Goal: Check status: Check status

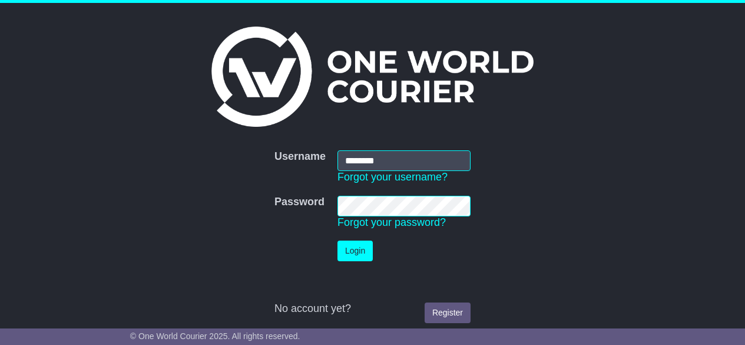
click at [361, 248] on button "Login" at bounding box center [354, 250] width 35 height 21
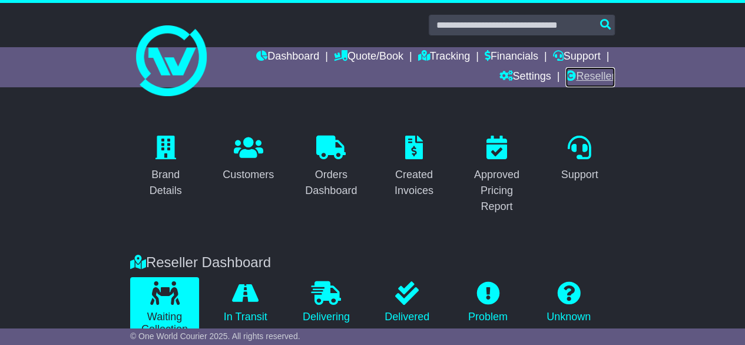
click at [591, 77] on link "Reseller" at bounding box center [589, 77] width 49 height 20
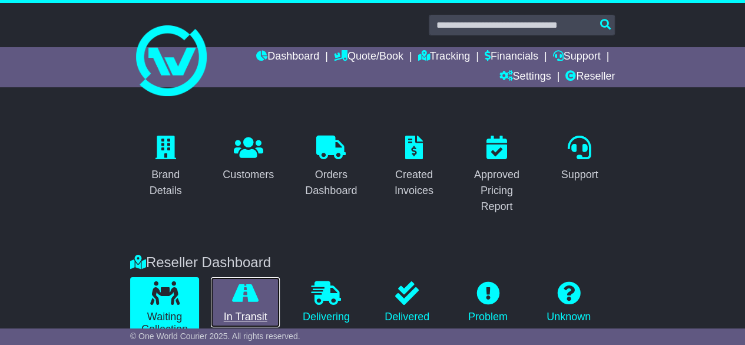
click at [249, 303] on icon at bounding box center [245, 293] width 27 height 24
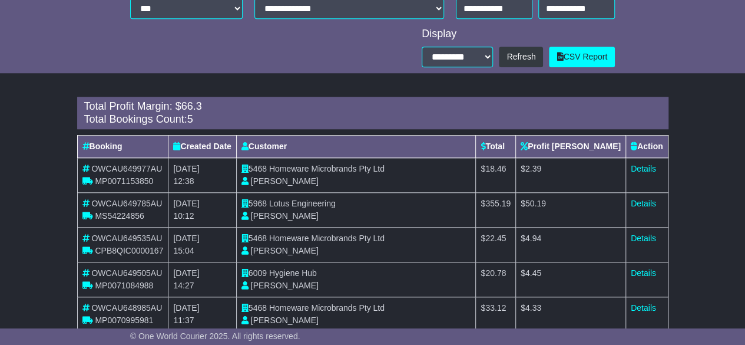
scroll to position [521, 0]
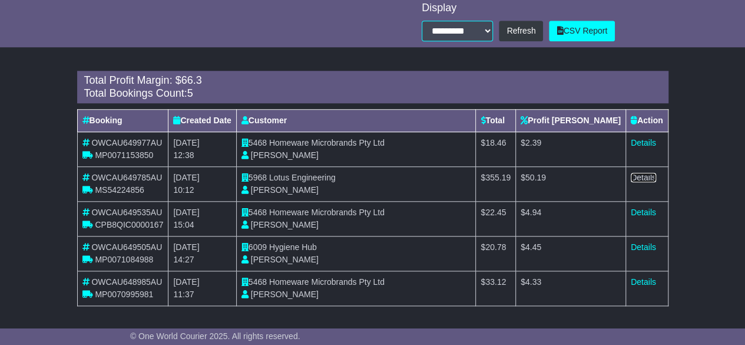
click at [652, 176] on link "Details" at bounding box center [643, 177] width 25 height 9
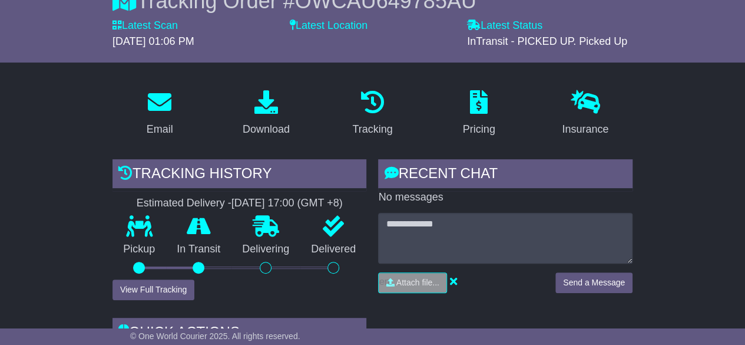
scroll to position [143, 0]
type textarea "**********"
click at [595, 289] on button "Send a Message" at bounding box center [593, 282] width 77 height 21
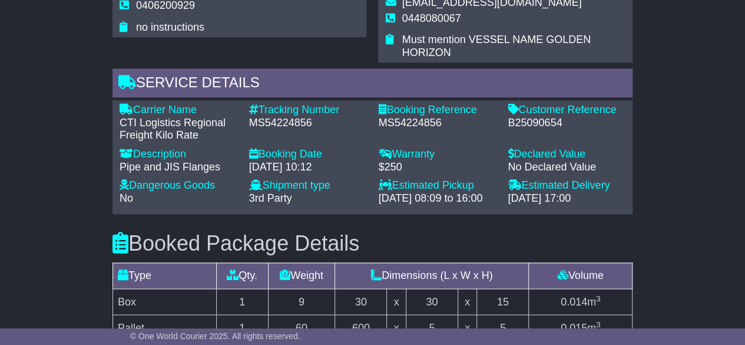
scroll to position [830, 0]
click at [260, 116] on div "MS54224856" at bounding box center [308, 122] width 118 height 13
copy div "MS54224856"
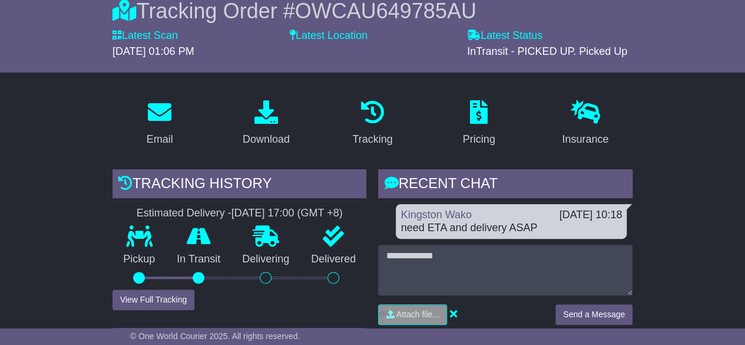
scroll to position [0, 0]
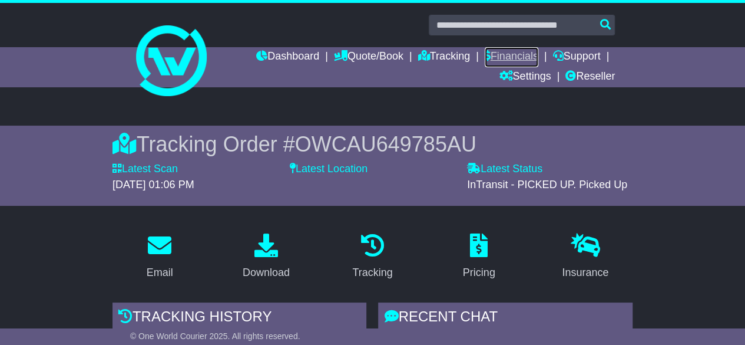
click at [522, 58] on link "Financials" at bounding box center [512, 57] width 54 height 20
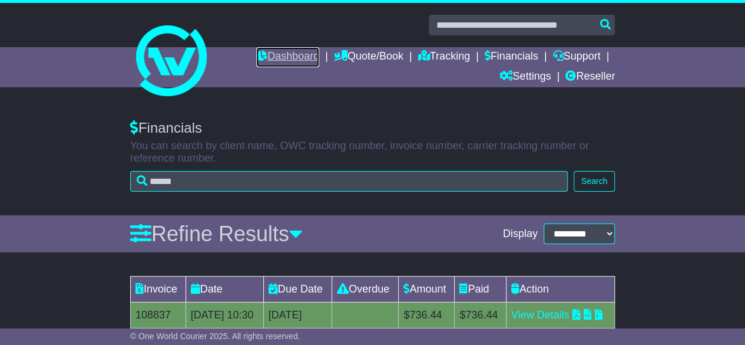
click at [298, 59] on link "Dashboard" at bounding box center [287, 57] width 63 height 20
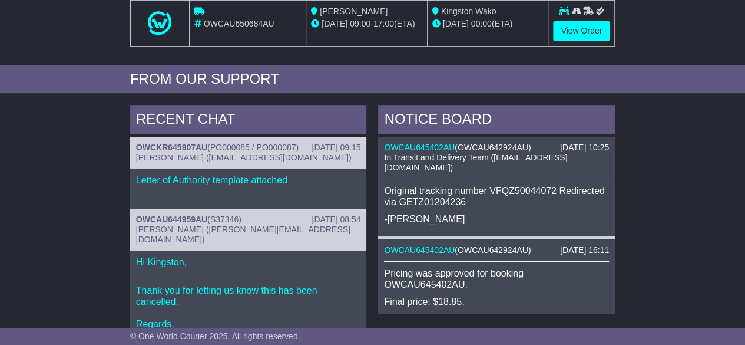
scroll to position [375, 0]
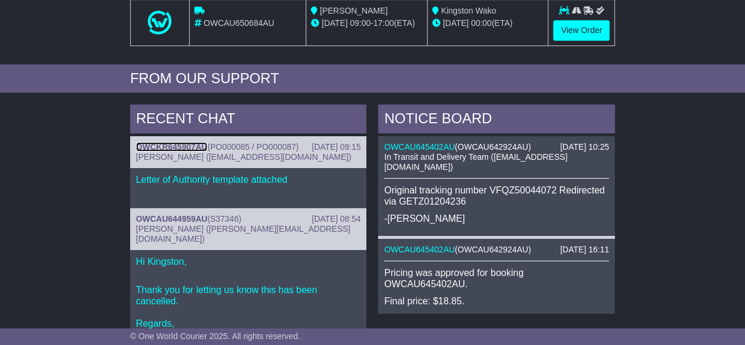
click at [163, 142] on link "OWCKR645907AU" at bounding box center [171, 146] width 71 height 9
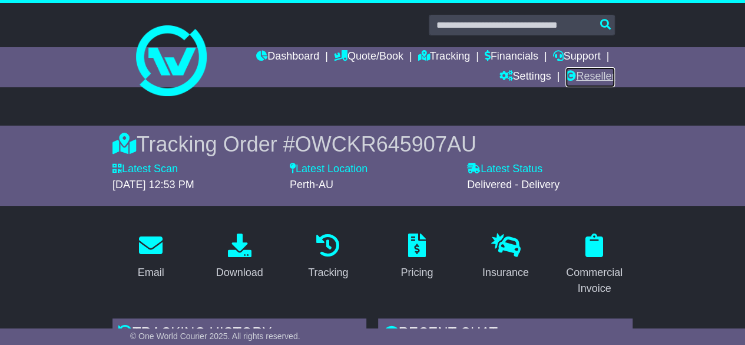
click at [591, 72] on link "Reseller" at bounding box center [589, 77] width 49 height 20
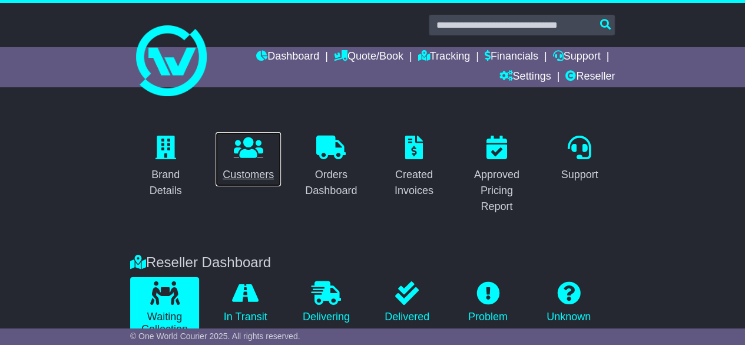
click at [254, 135] on icon at bounding box center [248, 147] width 29 height 24
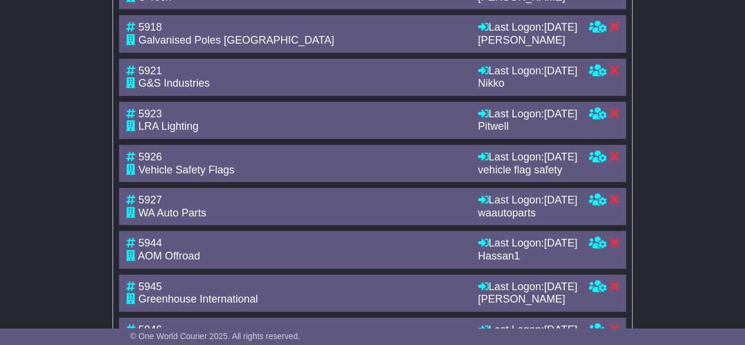
scroll to position [1234, 0]
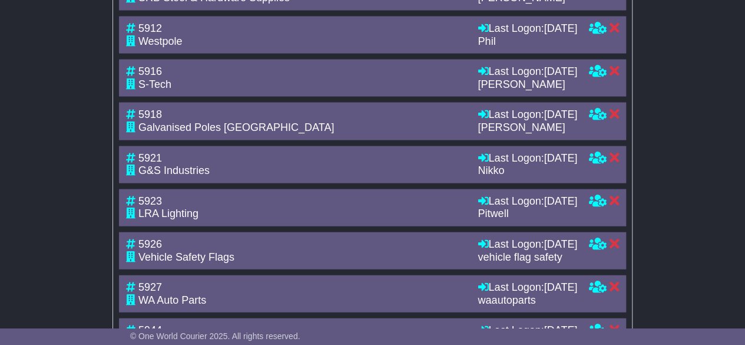
click at [478, 48] on div "Phil" at bounding box center [528, 41] width 100 height 13
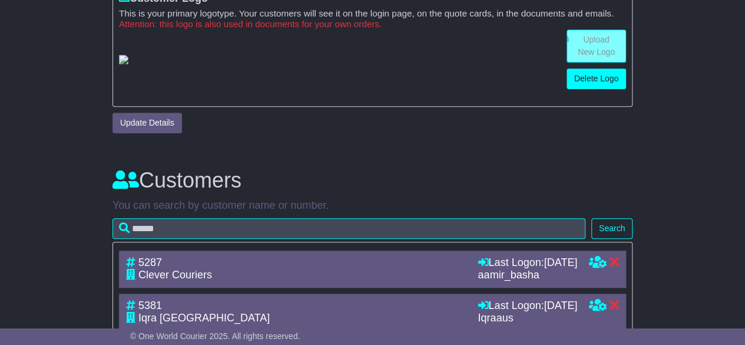
scroll to position [0, 0]
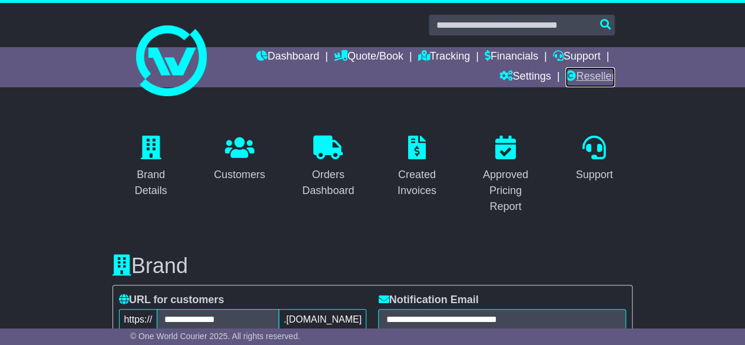
click at [579, 72] on link "Reseller" at bounding box center [589, 77] width 49 height 20
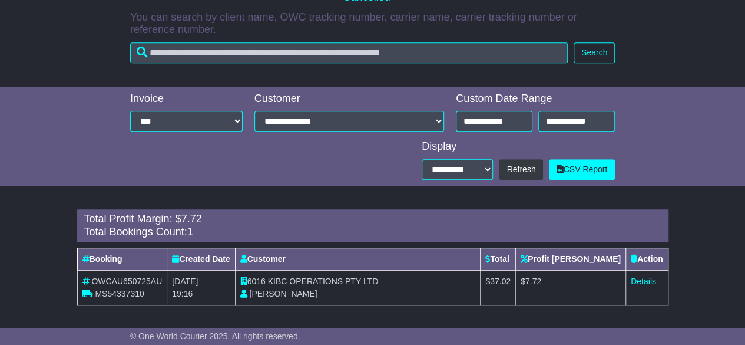
scroll to position [383, 0]
